Goal: Find specific page/section: Find specific page/section

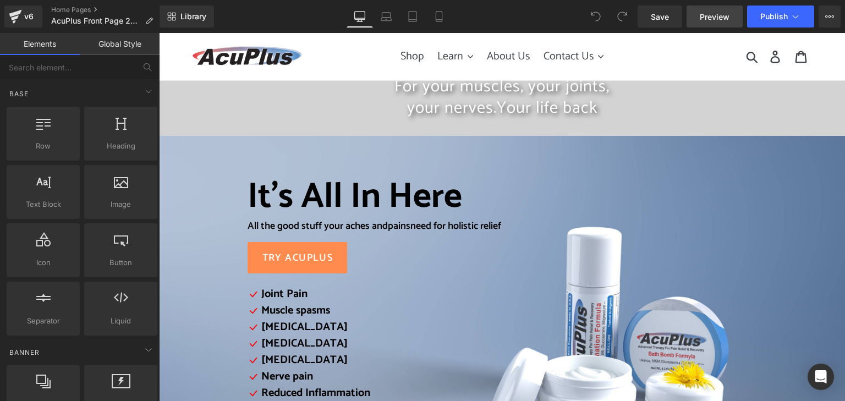
click at [700, 14] on link "Preview" at bounding box center [714, 16] width 56 height 22
click at [829, 19] on icon at bounding box center [829, 16] width 9 height 9
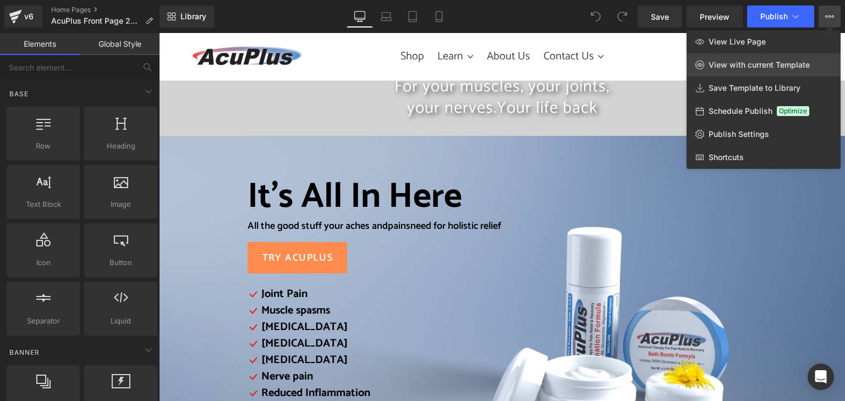
click at [745, 60] on span "View with current Template" at bounding box center [758, 65] width 101 height 10
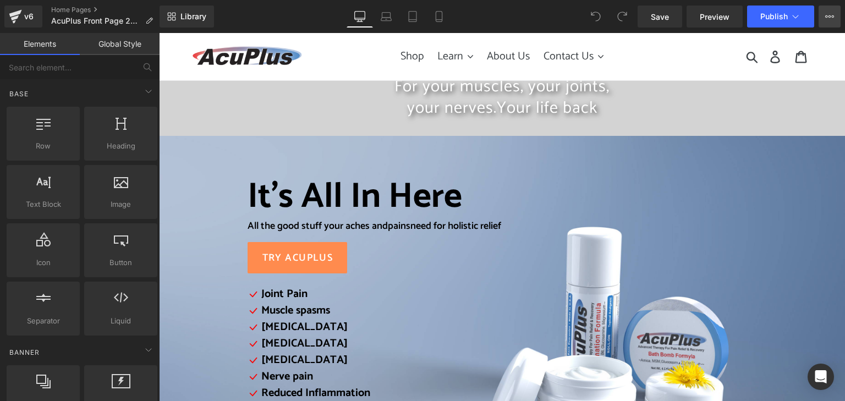
click at [824, 18] on button "View Live Page View with current Template Save Template to Library Schedule Pub…" at bounding box center [829, 16] width 22 height 22
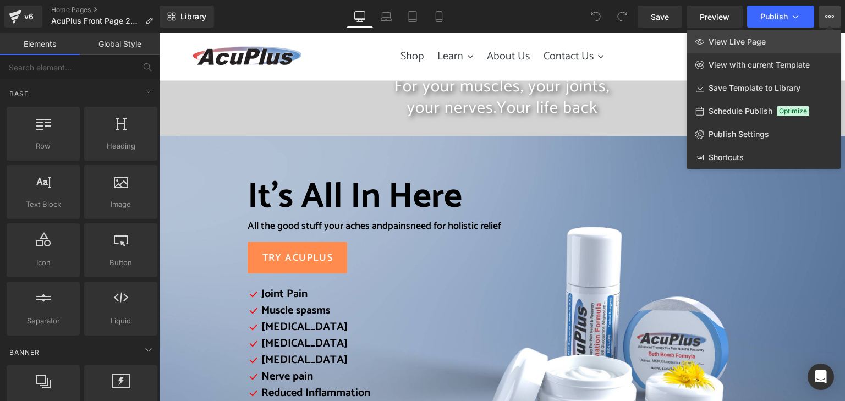
click at [756, 46] on span "View Live Page" at bounding box center [736, 42] width 57 height 10
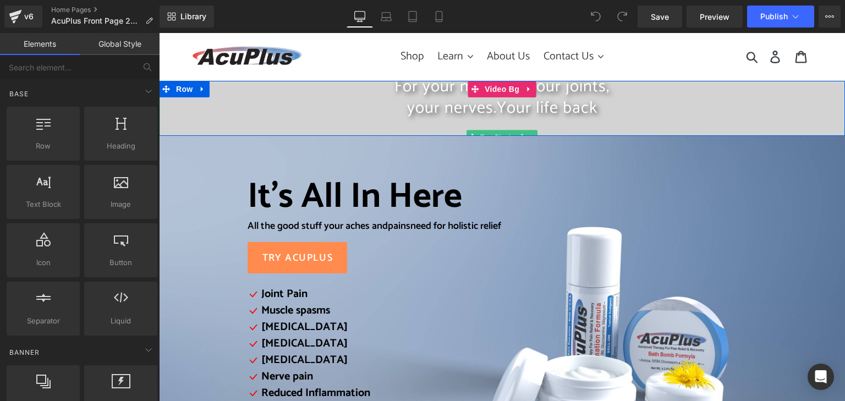
click at [661, 114] on p "your nerves. Your life back" at bounding box center [502, 107] width 686 height 21
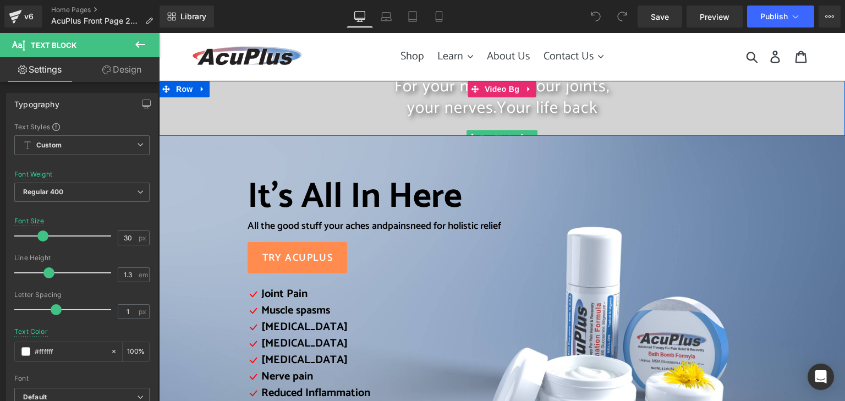
click at [362, 103] on p "your nerves. Your life back" at bounding box center [502, 107] width 686 height 21
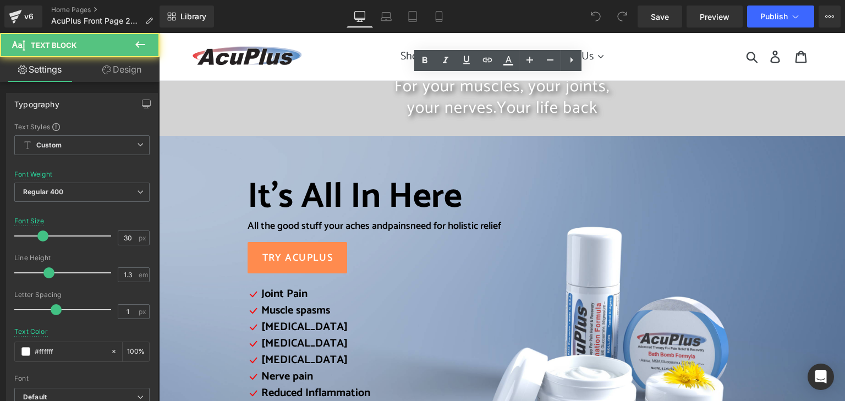
click at [233, 111] on p "your nerves. Your life back" at bounding box center [502, 107] width 686 height 21
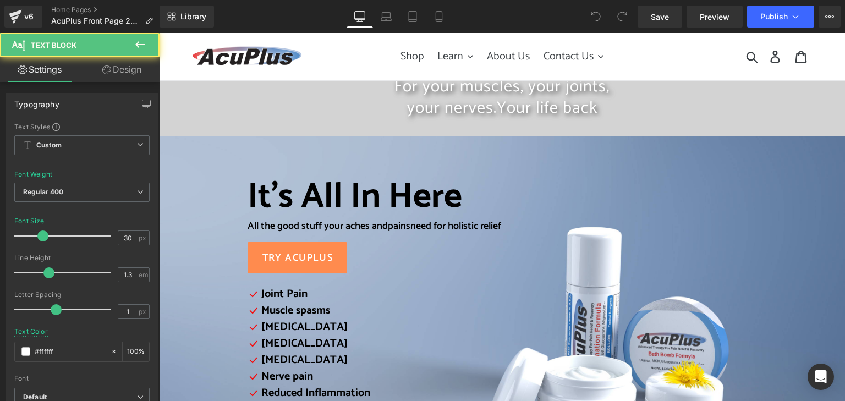
click at [145, 46] on icon at bounding box center [140, 44] width 13 height 13
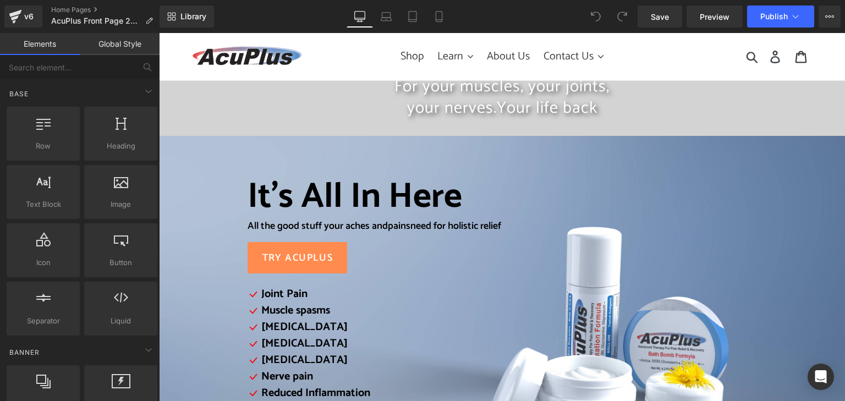
click at [58, 47] on link "Elements" at bounding box center [40, 44] width 80 height 22
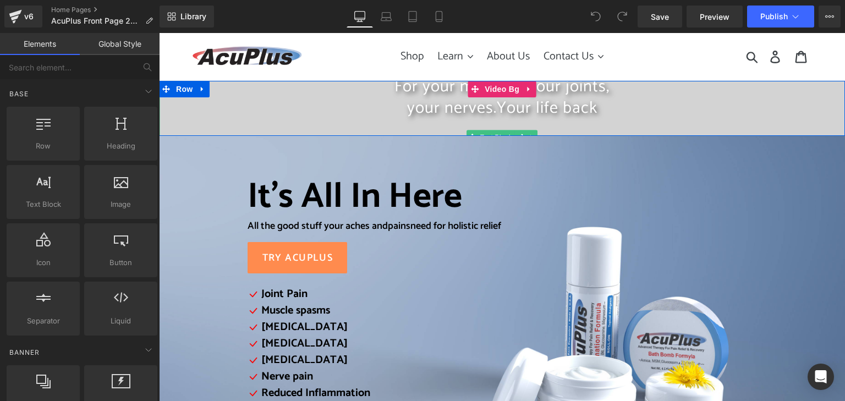
click at [223, 95] on p "For your muscles, your joints," at bounding box center [502, 86] width 686 height 21
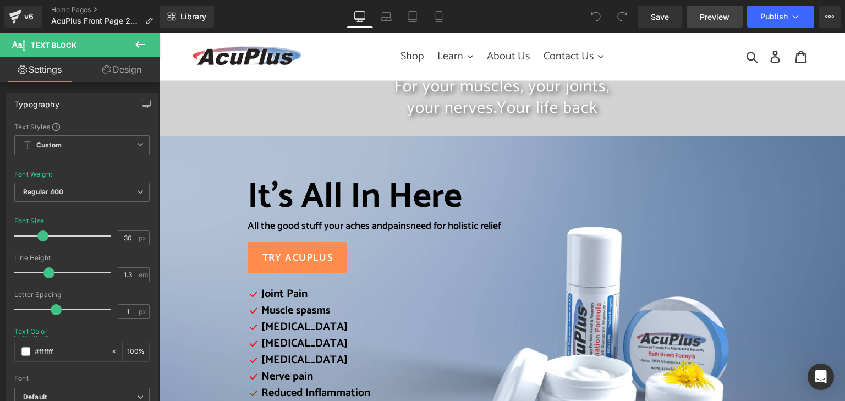
click at [731, 14] on link "Preview" at bounding box center [714, 16] width 56 height 22
click at [135, 65] on link "Design" at bounding box center [122, 69] width 80 height 25
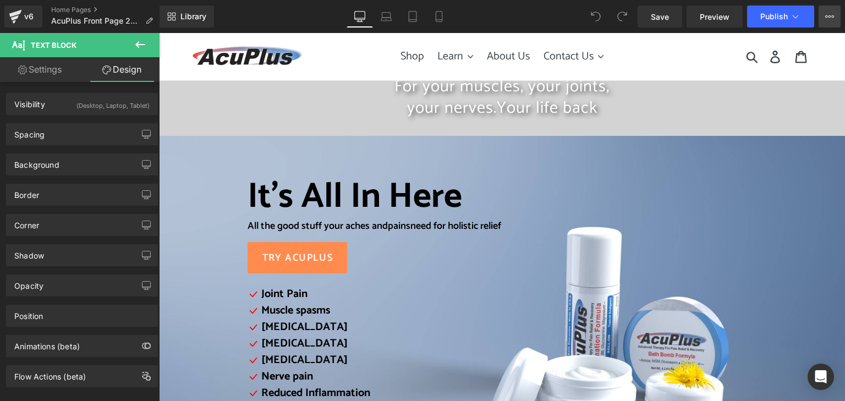
click at [825, 15] on icon at bounding box center [829, 16] width 9 height 9
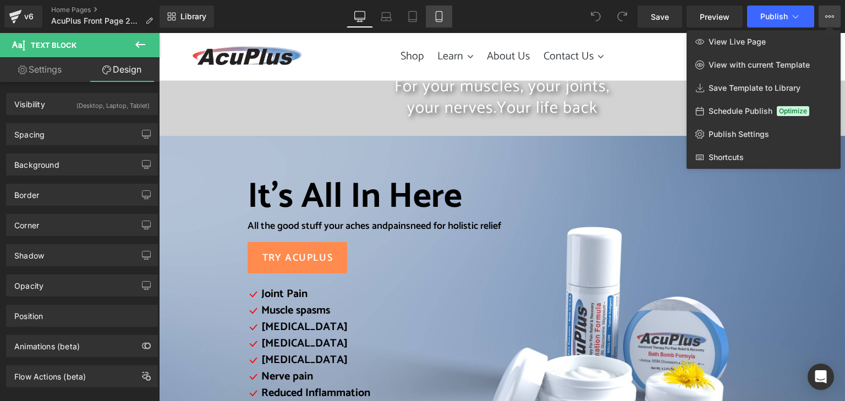
click at [438, 16] on icon at bounding box center [438, 16] width 11 height 11
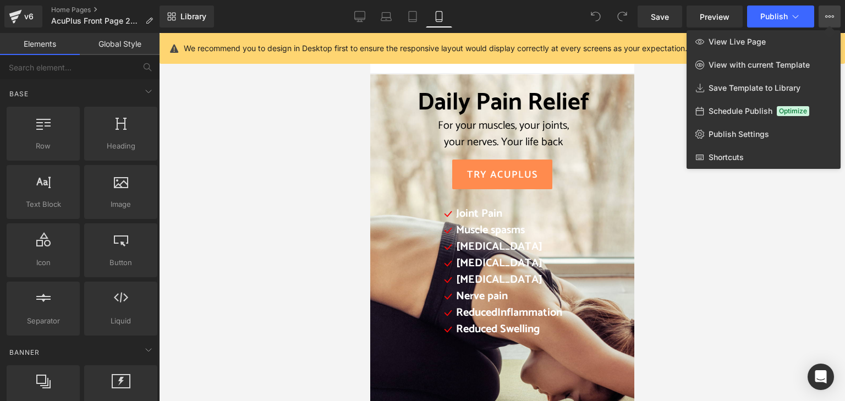
click at [777, 205] on div at bounding box center [502, 217] width 686 height 368
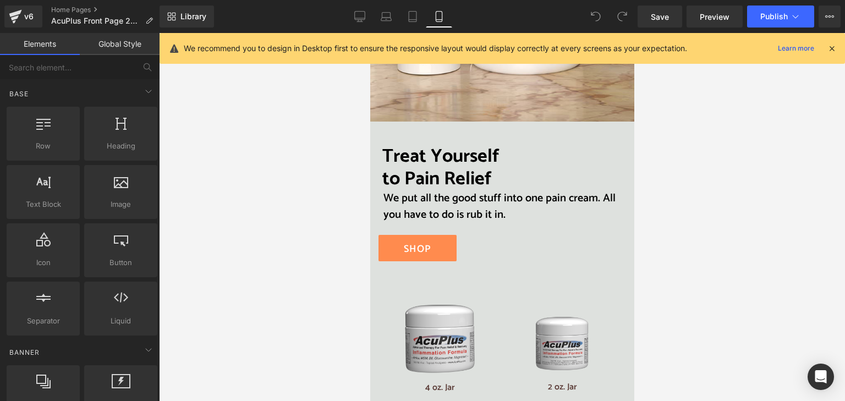
scroll to position [1760, 0]
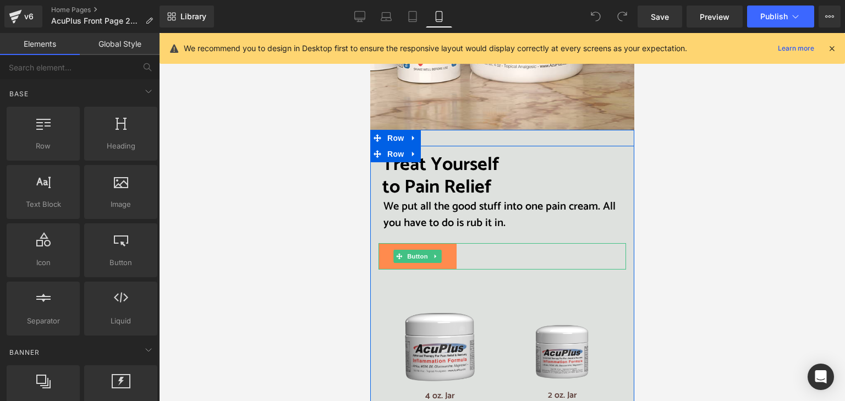
click at [445, 244] on link "SHOP" at bounding box center [417, 256] width 78 height 26
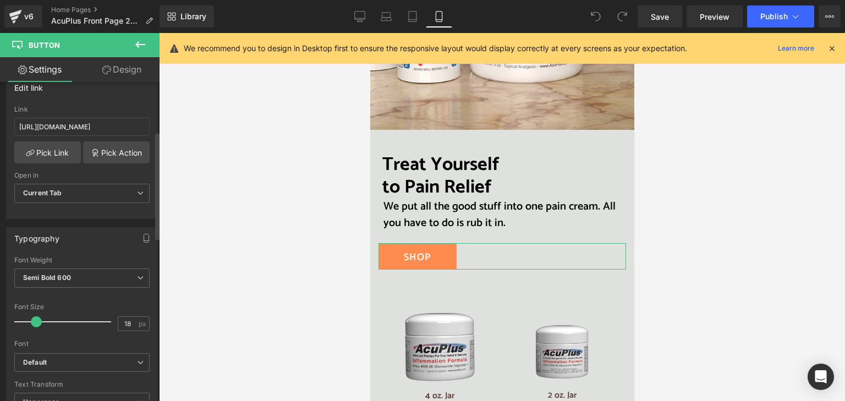
scroll to position [275, 0]
